Goal: Task Accomplishment & Management: Use online tool/utility

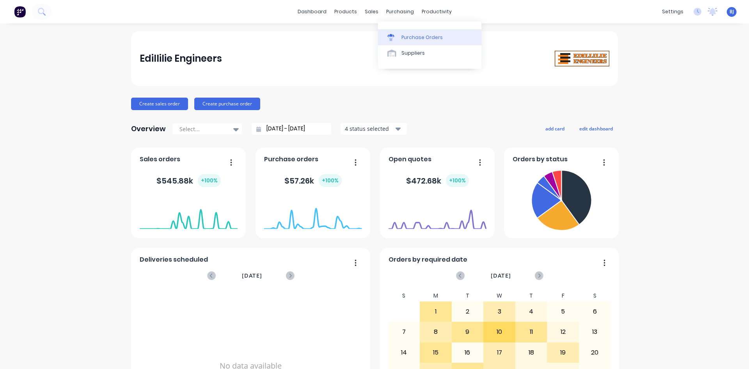
click at [393, 36] on icon at bounding box center [390, 35] width 7 height 3
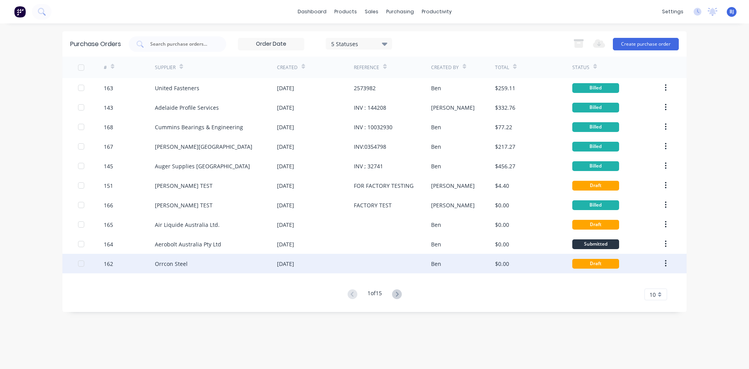
click at [234, 265] on div "Orrcon Steel" at bounding box center [216, 262] width 122 height 19
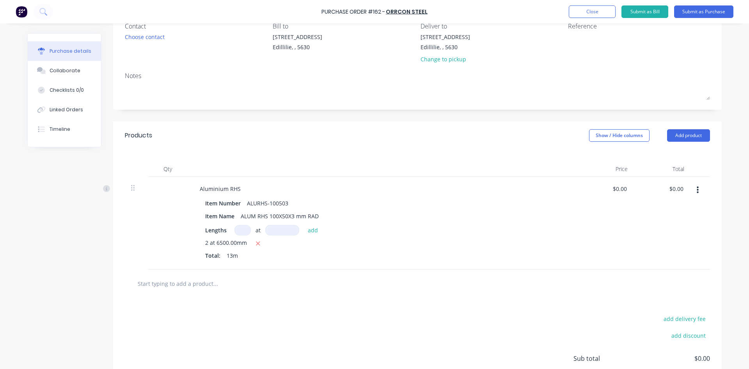
scroll to position [78, 0]
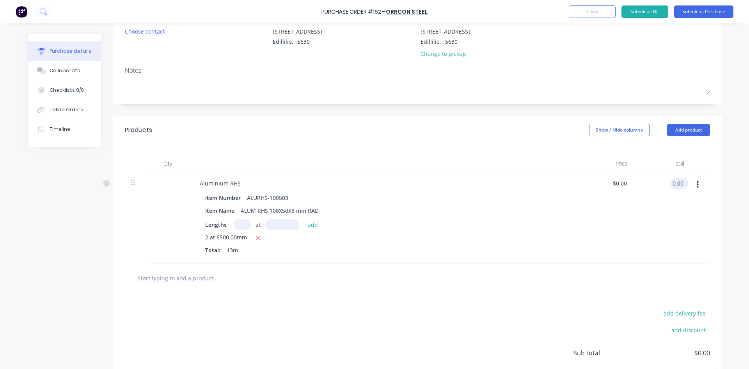
click at [670, 182] on input "0.00" at bounding box center [677, 182] width 15 height 11
type input "2"
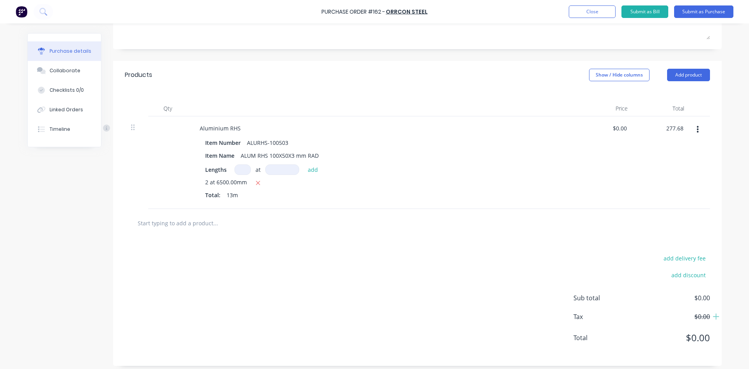
scroll to position [138, 0]
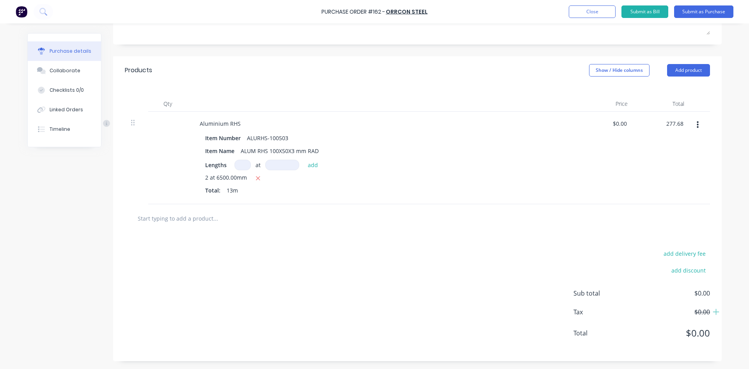
type input "277.68"
type input "$21.36"
type input "$277.68"
click at [372, 235] on div "add delivery fee add discount Sub total $0.00 Tax $0.00 Total $0.00" at bounding box center [417, 296] width 608 height 128
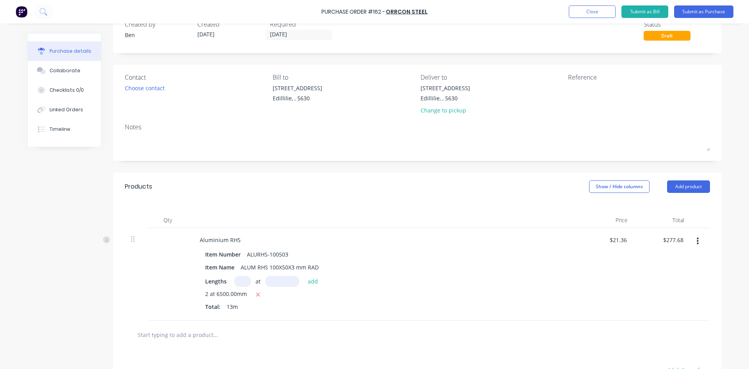
scroll to position [21, 0]
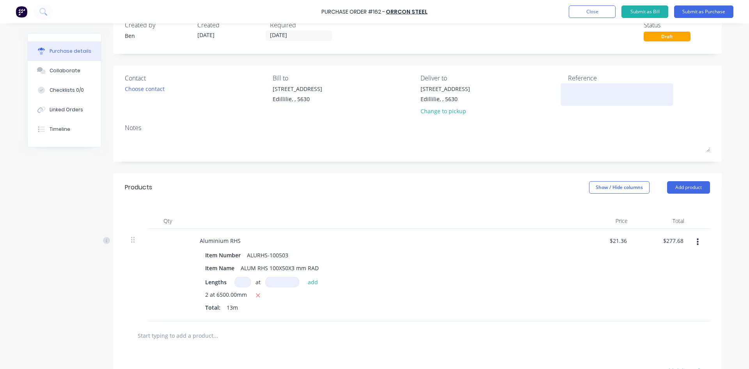
click at [572, 90] on textarea at bounding box center [616, 94] width 97 height 18
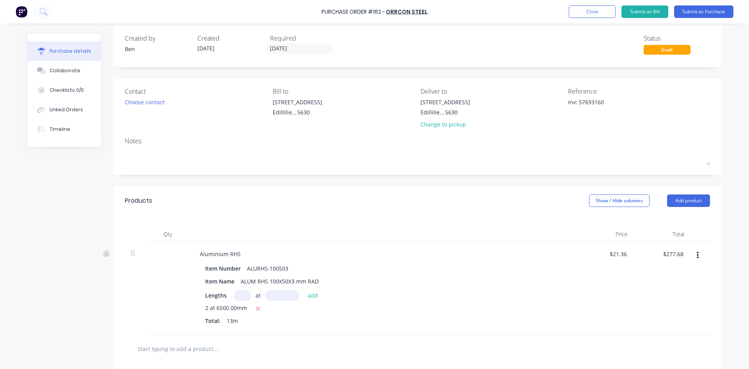
scroll to position [0, 0]
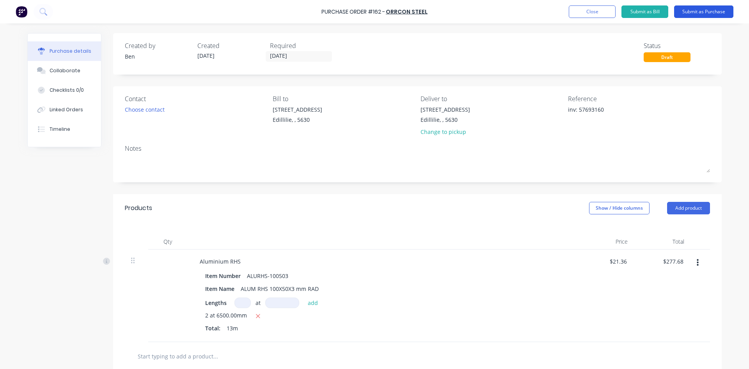
type textarea "inv: 57693160"
type textarea "x"
type textarea "inv: 57693160"
click at [709, 13] on button "Submit as Purchase" at bounding box center [703, 11] width 59 height 12
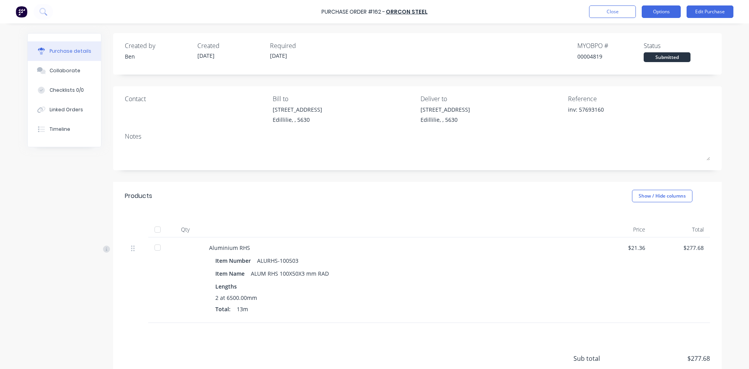
click at [673, 15] on button "Options" at bounding box center [661, 11] width 39 height 12
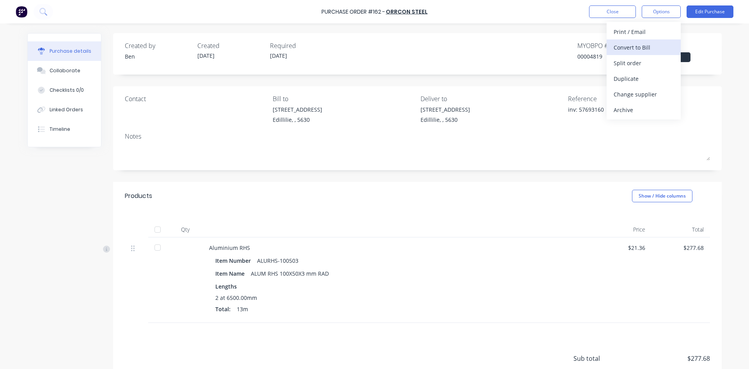
click at [633, 46] on div "Convert to Bill" at bounding box center [643, 47] width 60 height 11
type textarea "x"
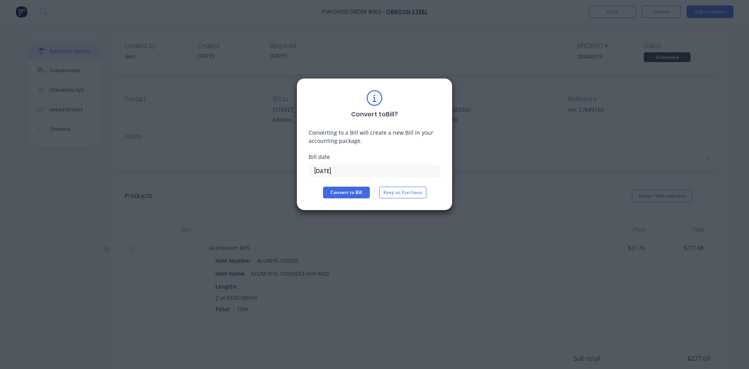
click at [342, 171] on input "[DATE]" at bounding box center [374, 171] width 131 height 12
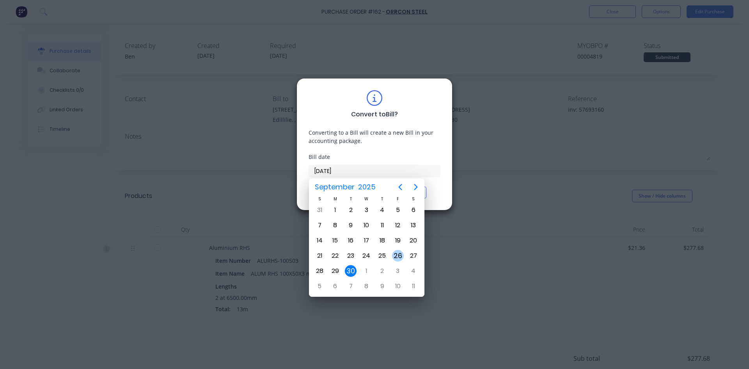
click at [399, 257] on div "26" at bounding box center [398, 256] width 12 height 12
type input "[DATE]"
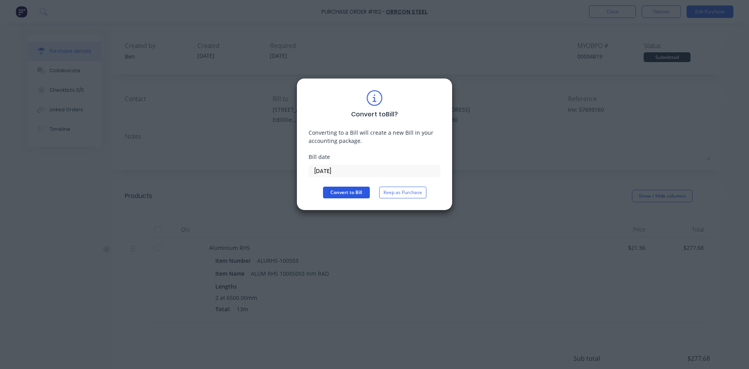
click at [354, 193] on button "Convert to Bill" at bounding box center [346, 192] width 47 height 12
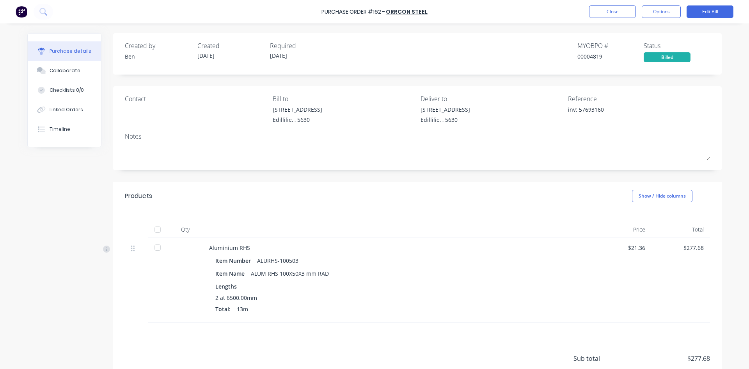
drag, startPoint x: 158, startPoint y: 227, endPoint x: 162, endPoint y: 227, distance: 4.3
click at [158, 227] on div at bounding box center [158, 230] width 16 height 16
type textarea "x"
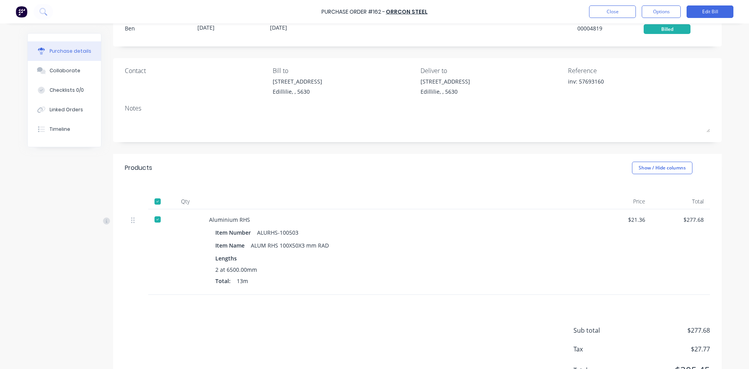
scroll to position [65, 0]
